Goal: Information Seeking & Learning: Learn about a topic

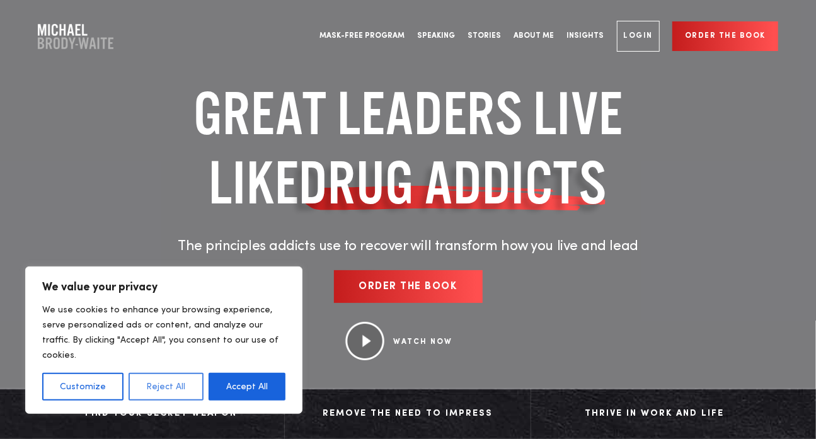
click at [173, 382] on button "Reject All" at bounding box center [166, 387] width 74 height 28
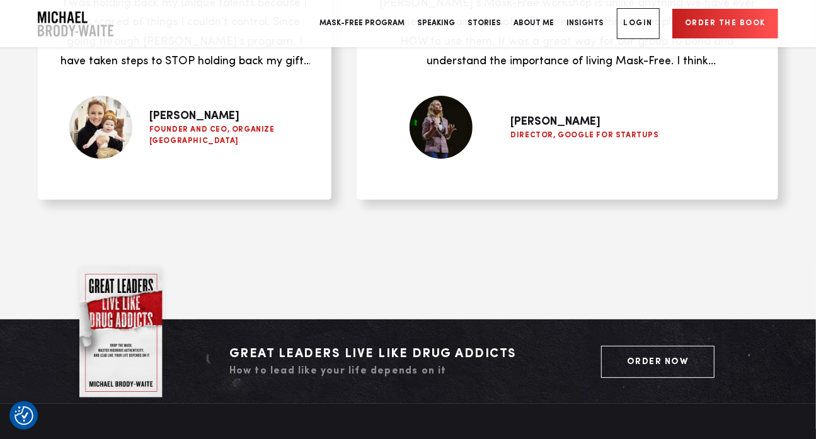
scroll to position [5021, 0]
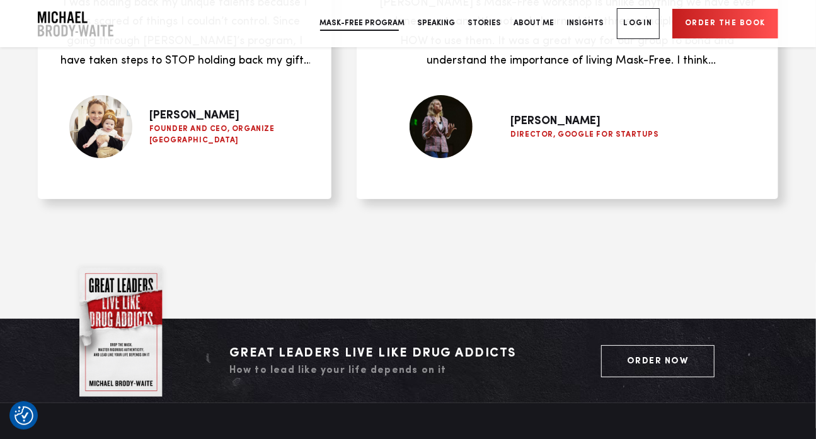
click at [391, 27] on link "Mask-Free Program" at bounding box center [363, 23] width 98 height 47
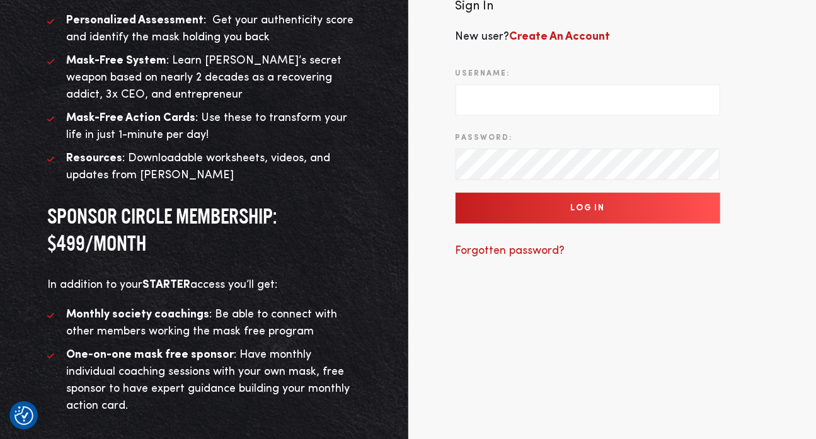
scroll to position [246, 0]
drag, startPoint x: 0, startPoint y: 0, endPoint x: 340, endPoint y: 241, distance: 416.3
click at [340, 241] on h3 "SPONSOR CIRCLE MEMBERSHIP: $499/MONTH" at bounding box center [204, 230] width 314 height 54
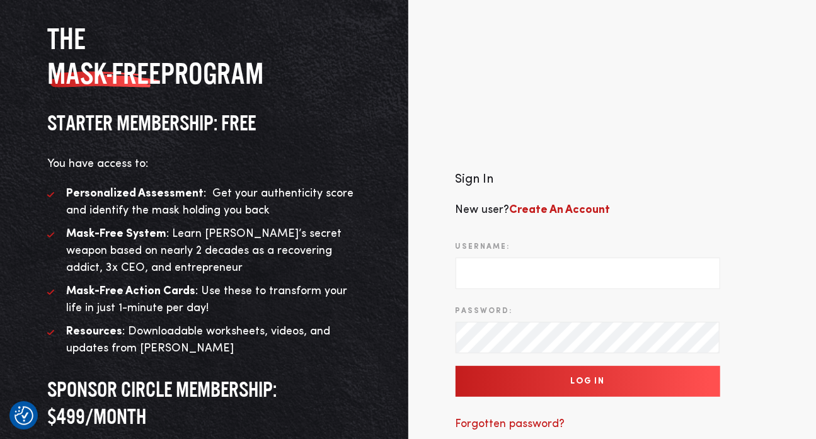
scroll to position [0, 0]
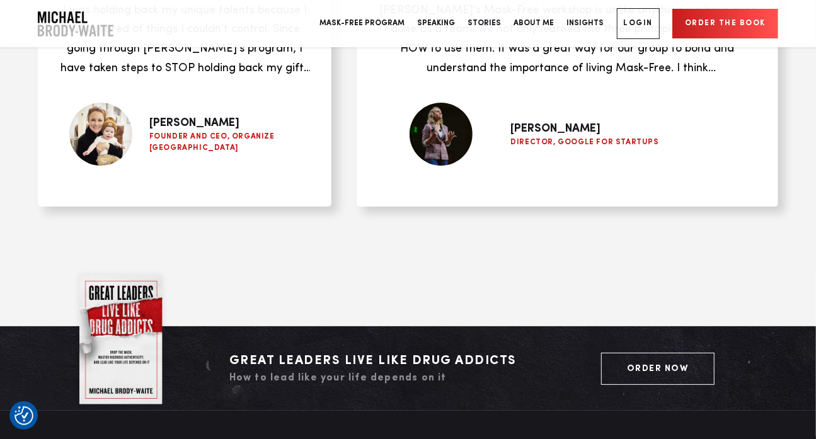
scroll to position [5021, 0]
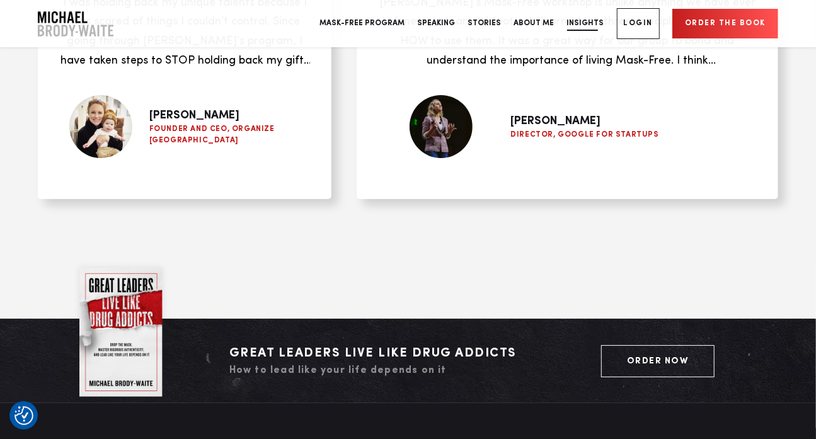
click at [584, 21] on link "Insights" at bounding box center [586, 23] width 50 height 47
